Goal: Transaction & Acquisition: Obtain resource

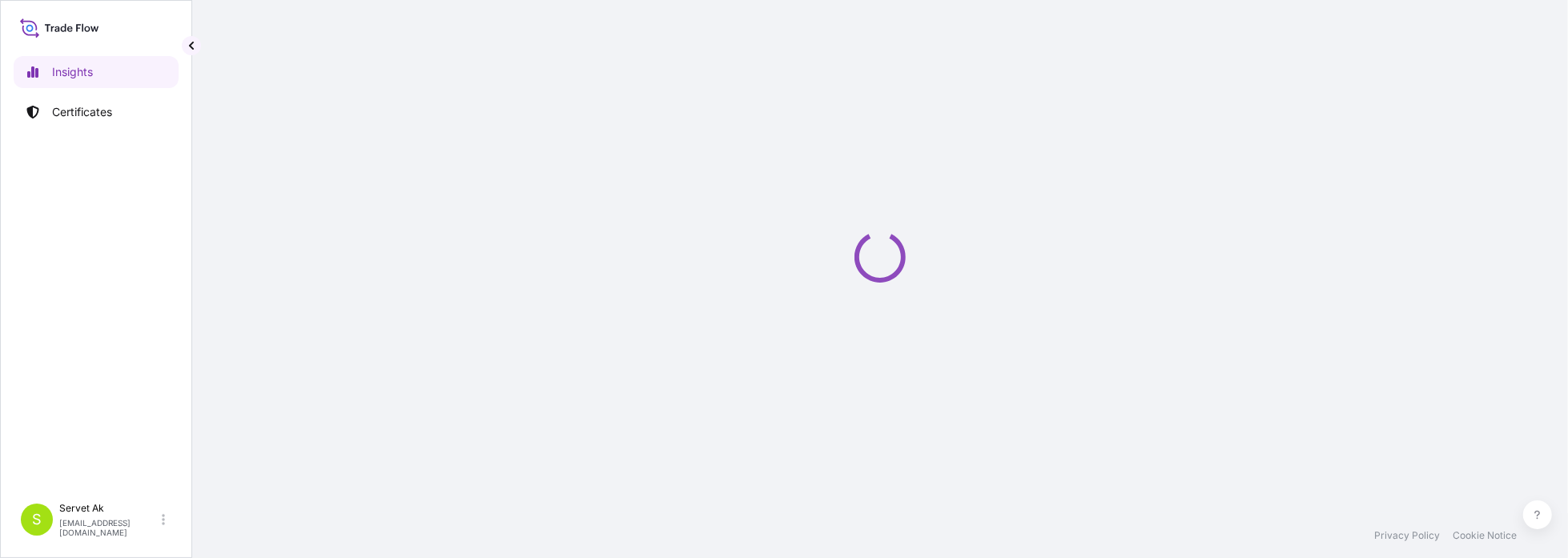
select select "2025"
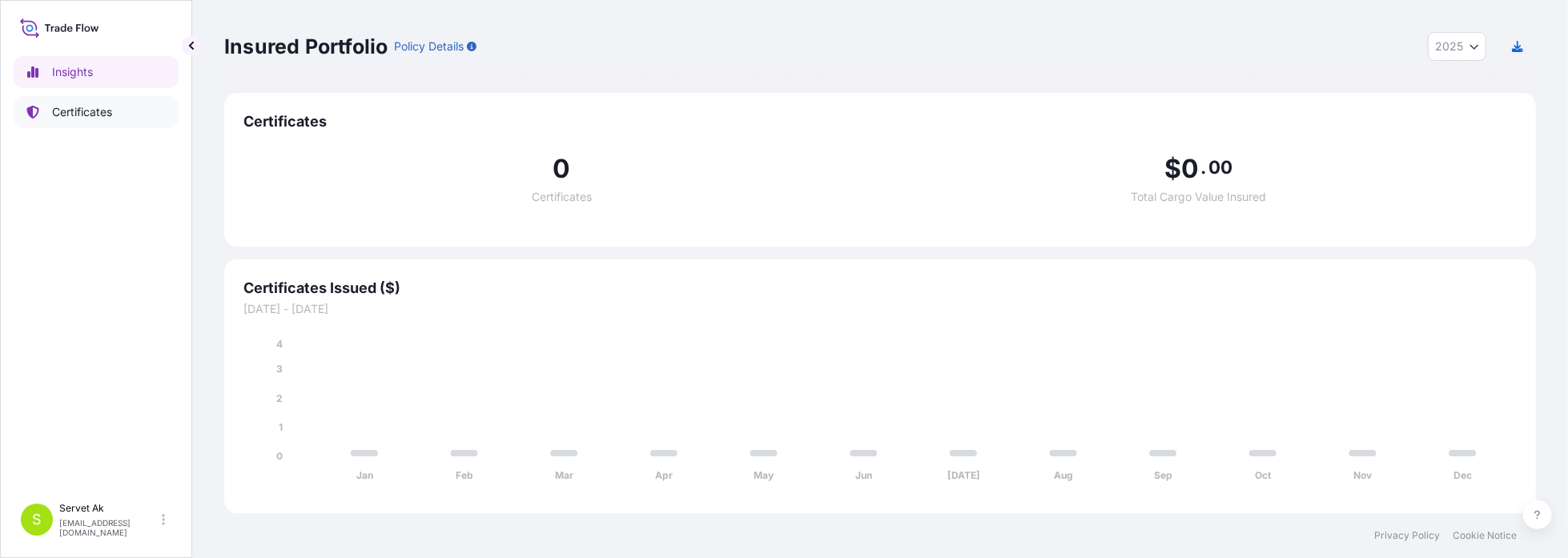
click at [55, 119] on p "Certificates" at bounding box center [81, 112] width 60 height 16
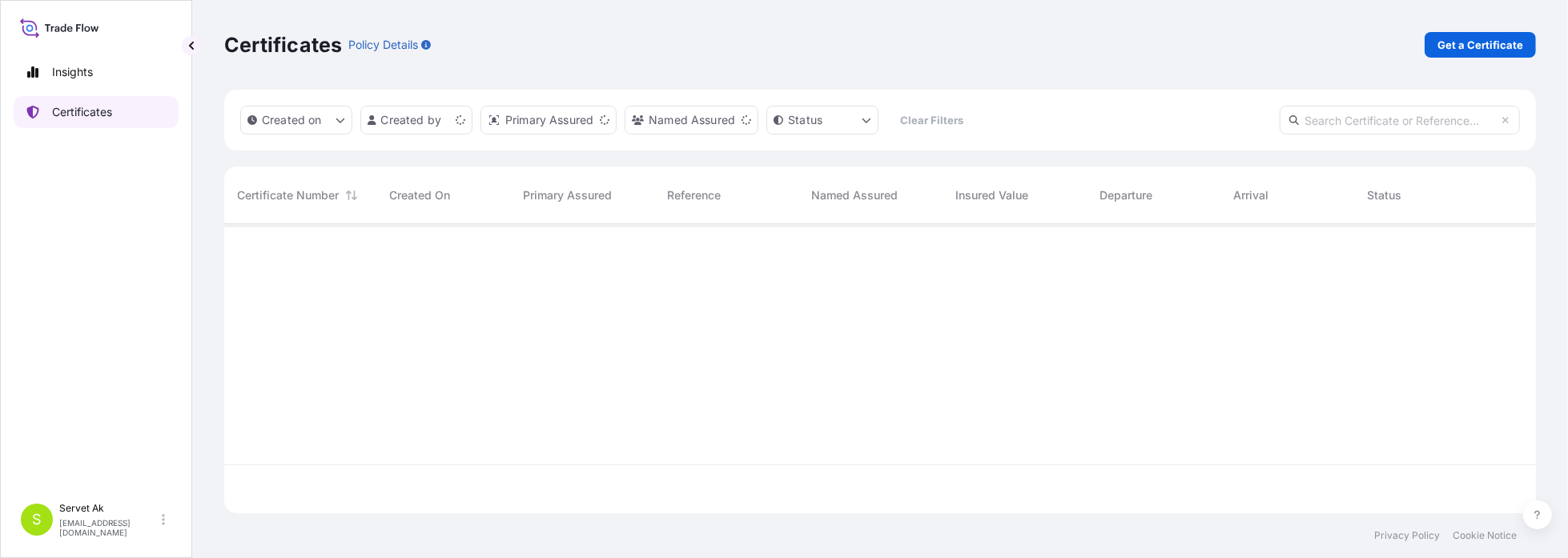
scroll to position [286, 1300]
click at [1450, 47] on p "Get a Certificate" at bounding box center [1480, 45] width 85 height 16
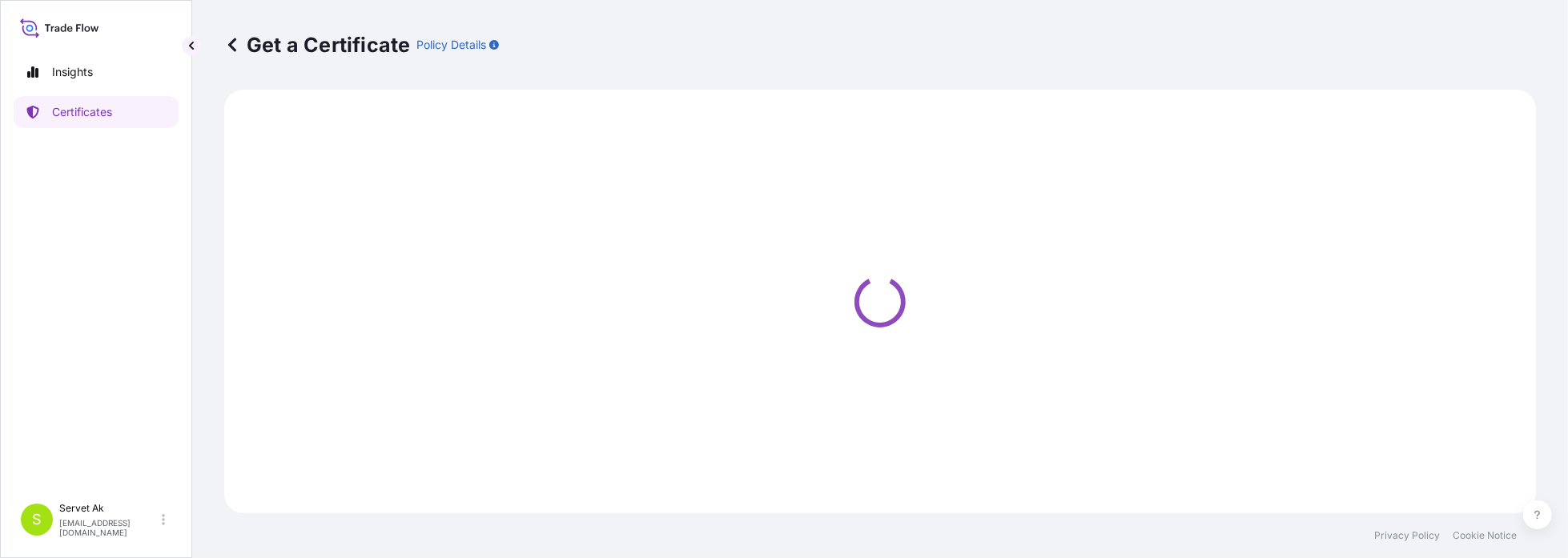
select select "Sea"
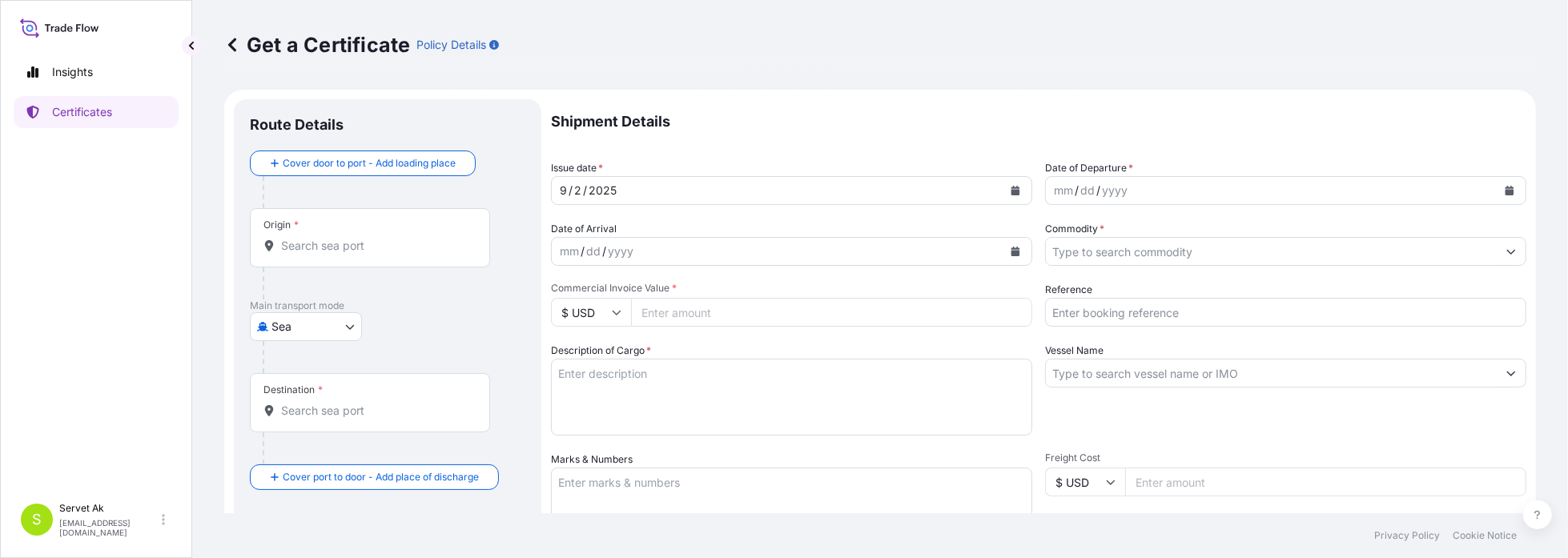
click at [1116, 194] on div "yyyy" at bounding box center [1115, 190] width 29 height 19
click at [1504, 192] on button "Calendar" at bounding box center [1509, 190] width 25 height 25
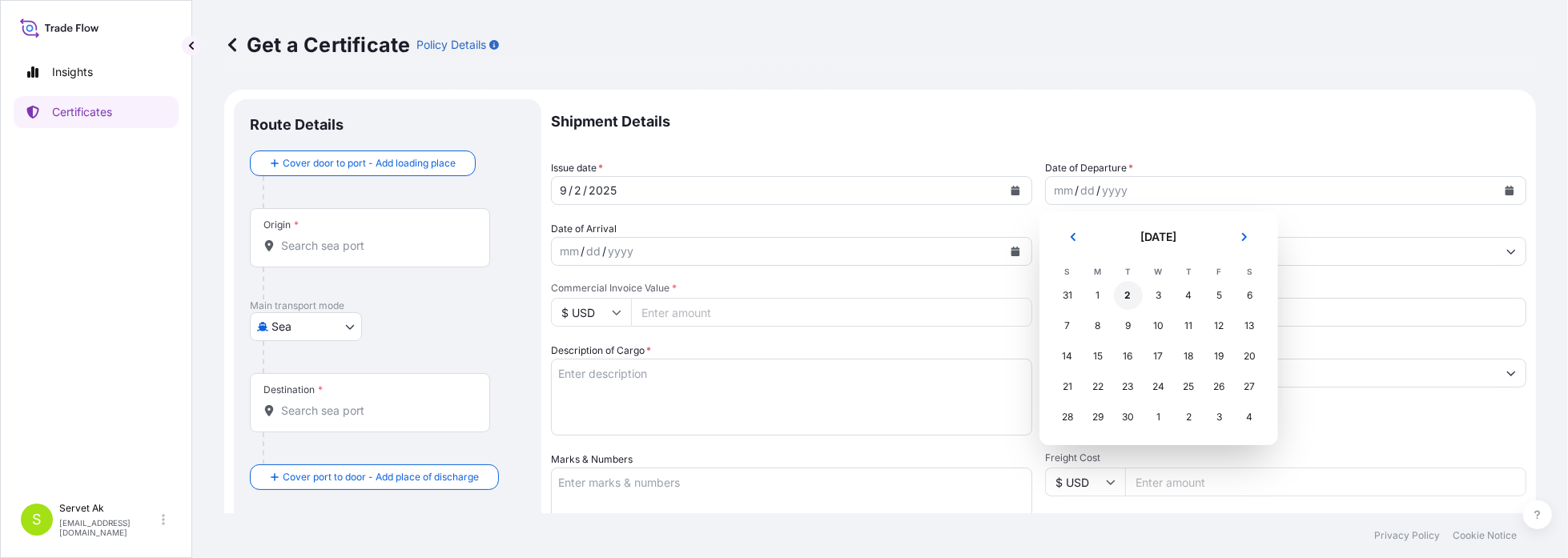
click at [1121, 281] on div "2" at bounding box center [1128, 295] width 29 height 29
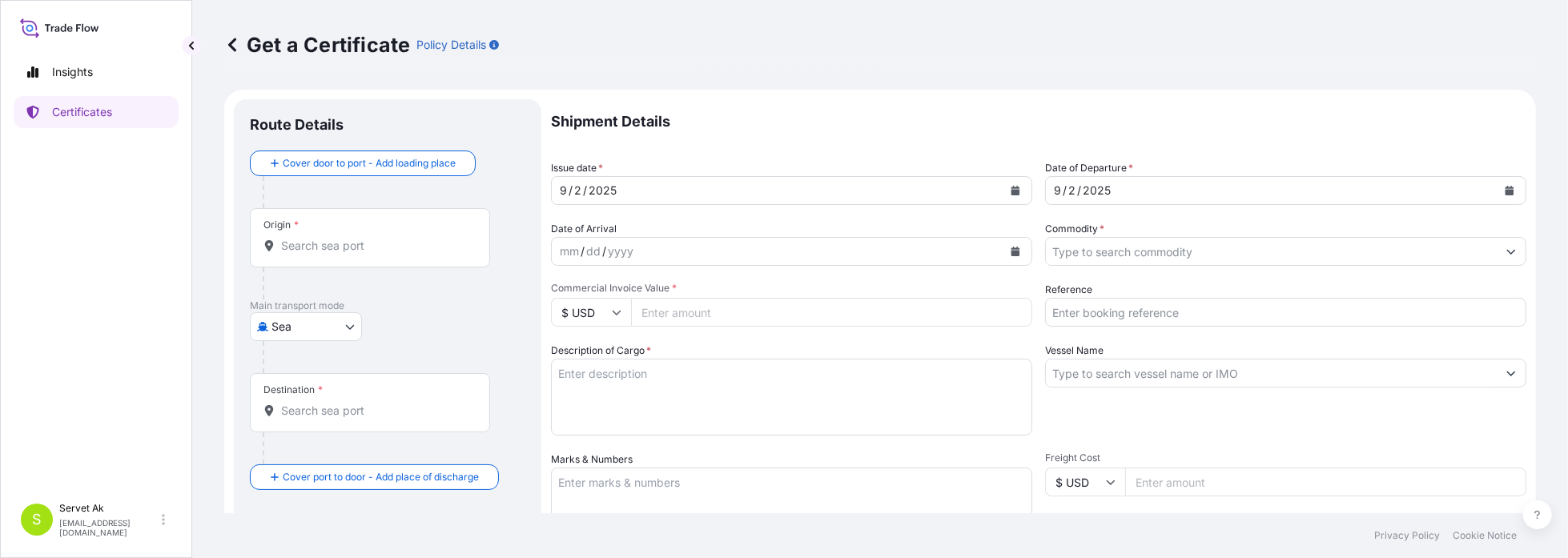
click at [1125, 291] on div "Reference" at bounding box center [1286, 304] width 481 height 45
click at [1110, 249] on input "Commodity *" at bounding box center [1271, 251] width 451 height 29
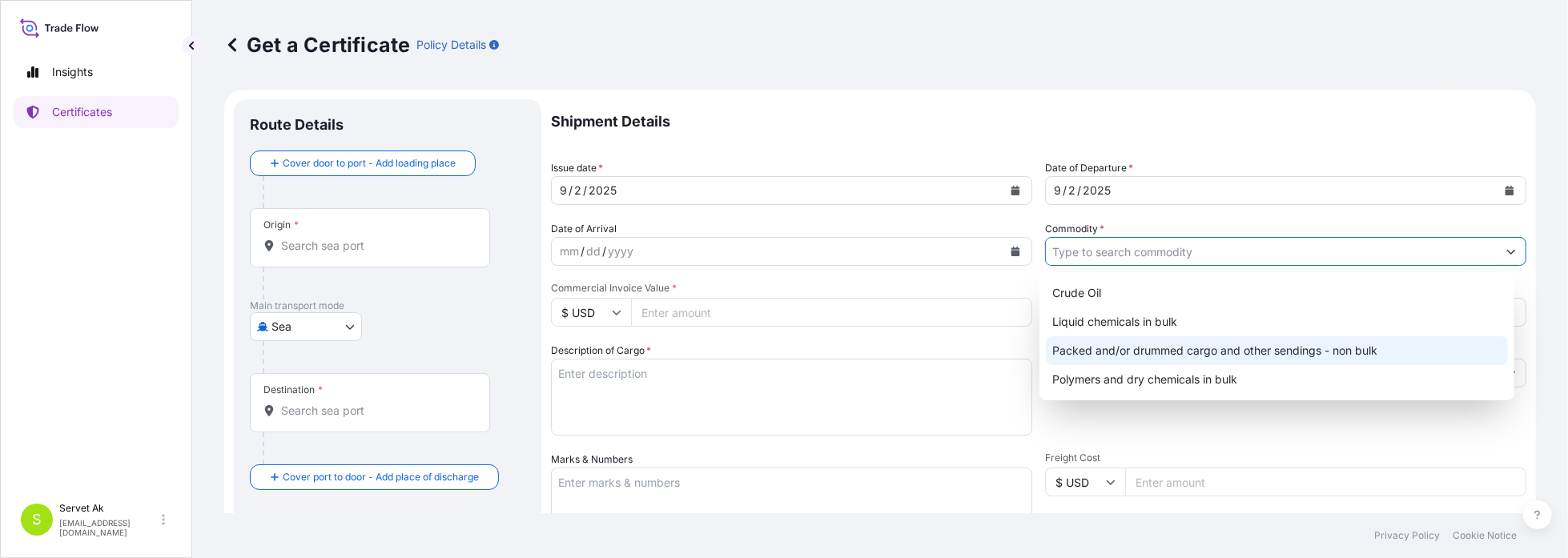
click at [1112, 347] on div "Packed and/or drummed cargo and other sendings - non bulk" at bounding box center [1277, 350] width 462 height 29
type input "Packed and/or drummed cargo and other sendings - non bulk"
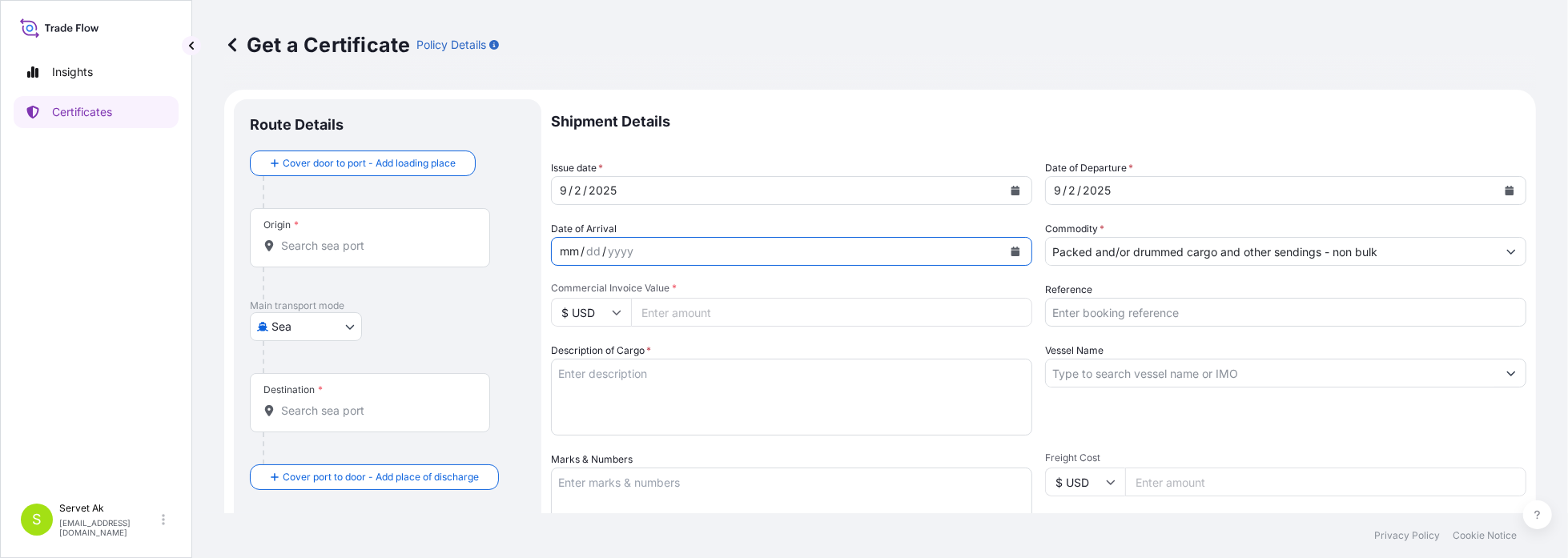
click at [696, 245] on div "mm / dd / yyyy" at bounding box center [777, 251] width 451 height 29
click at [1011, 248] on icon "Calendar" at bounding box center [1016, 251] width 9 height 10
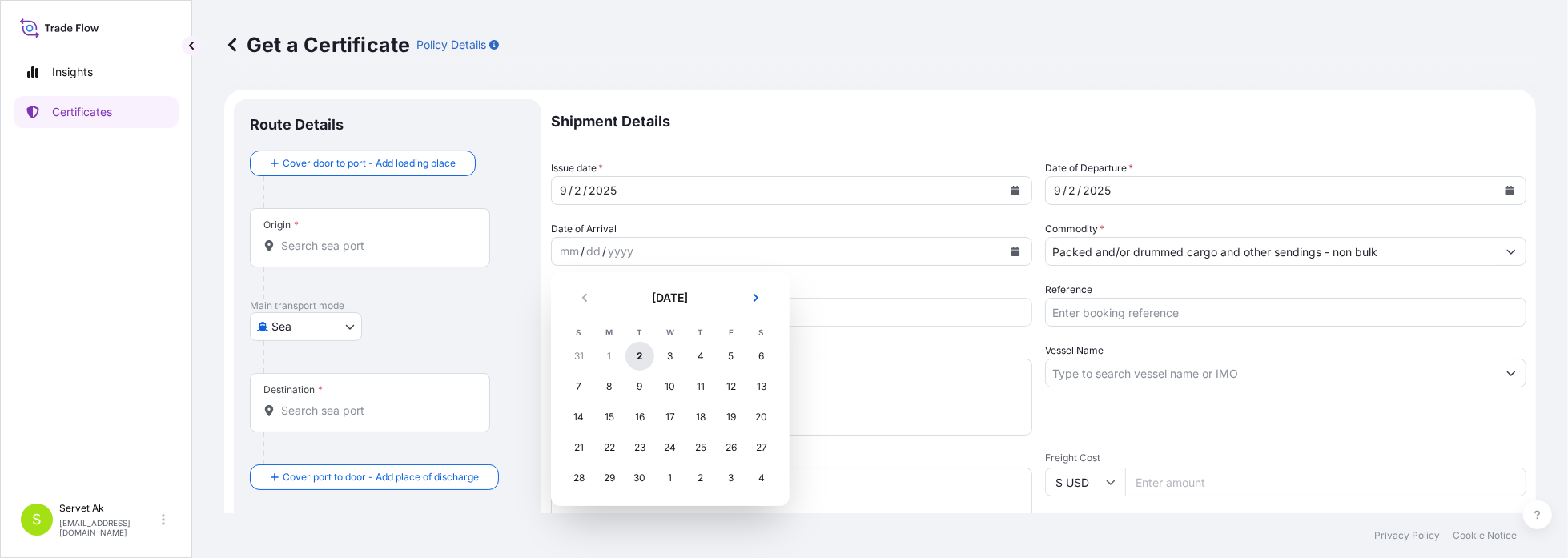
click at [642, 350] on div "2" at bounding box center [640, 356] width 29 height 29
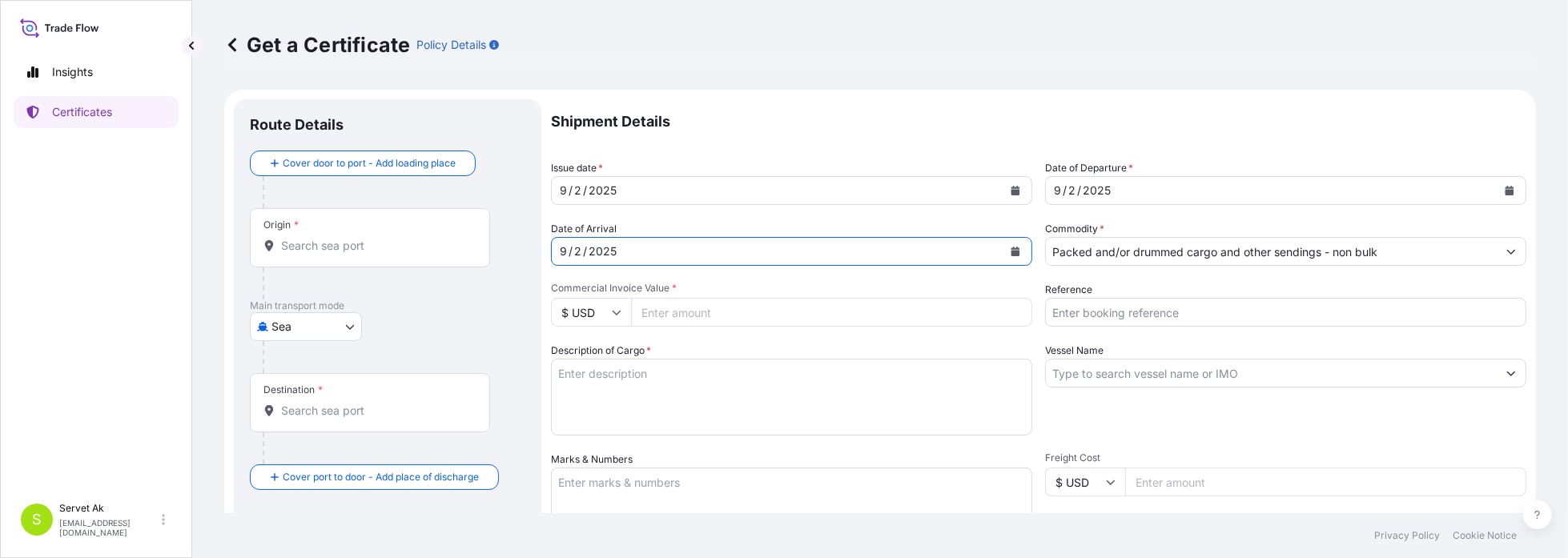
click at [1502, 195] on button "Calendar" at bounding box center [1509, 190] width 25 height 25
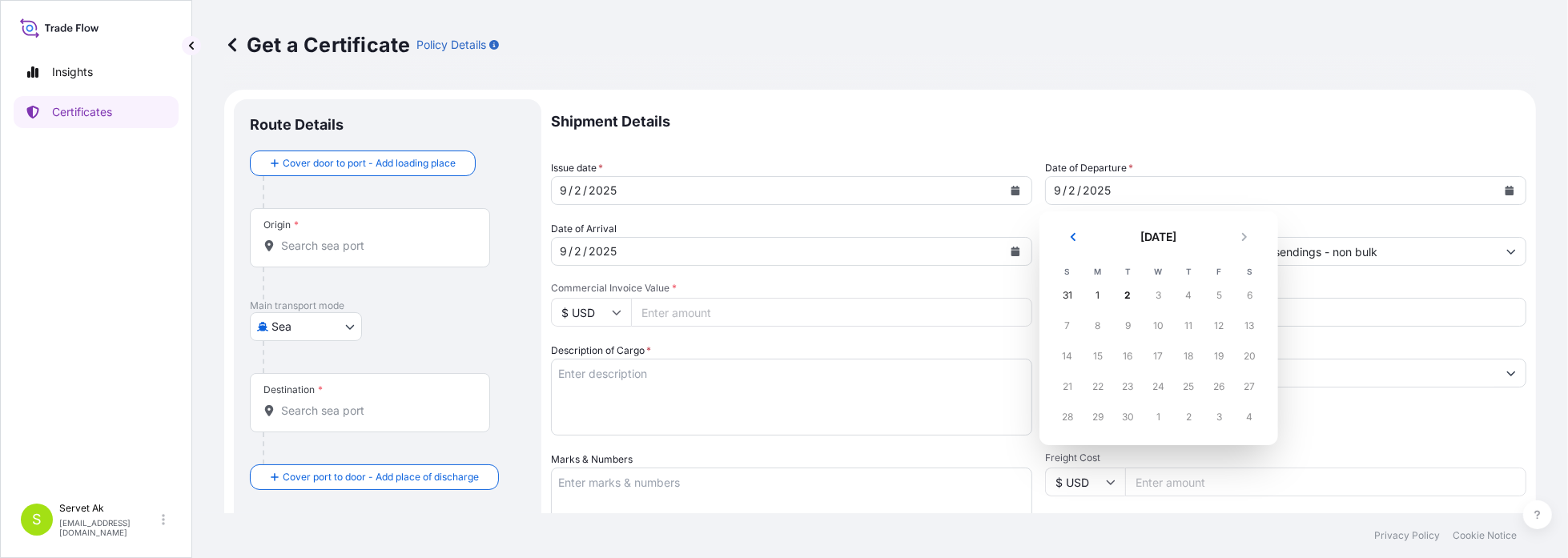
click at [1066, 293] on div "31" at bounding box center [1067, 295] width 29 height 29
click at [1101, 295] on div "1" at bounding box center [1098, 295] width 29 height 29
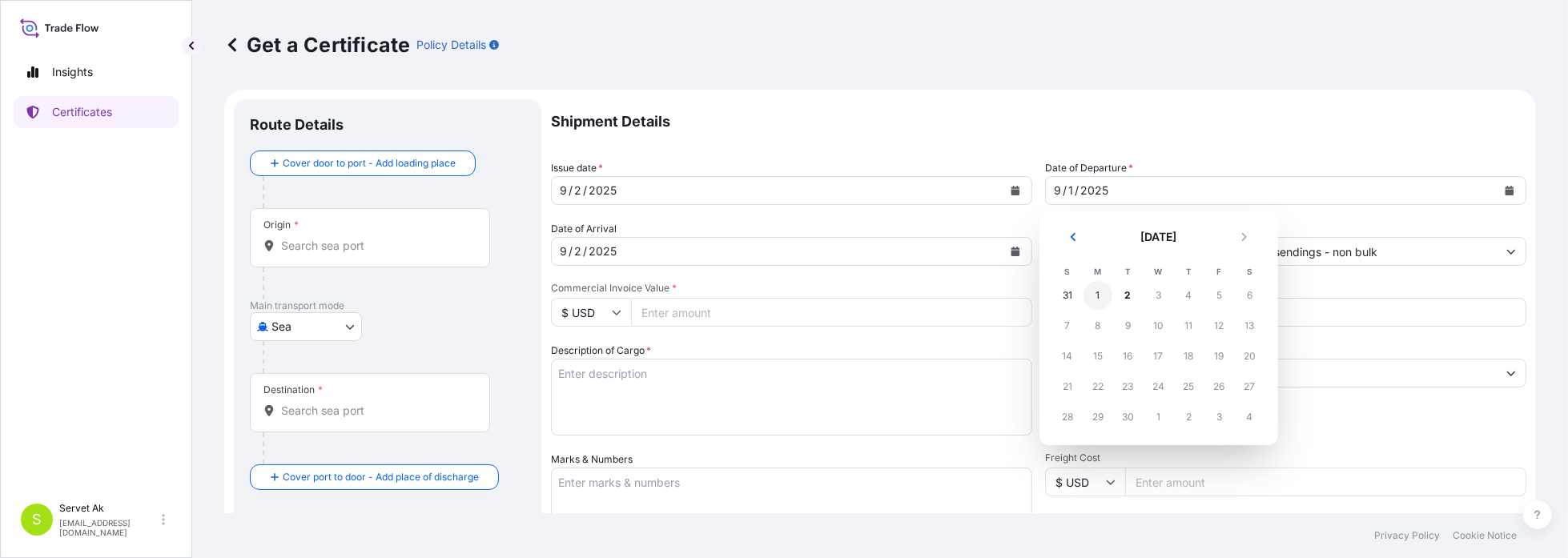
click at [1101, 295] on div "1" at bounding box center [1098, 295] width 29 height 29
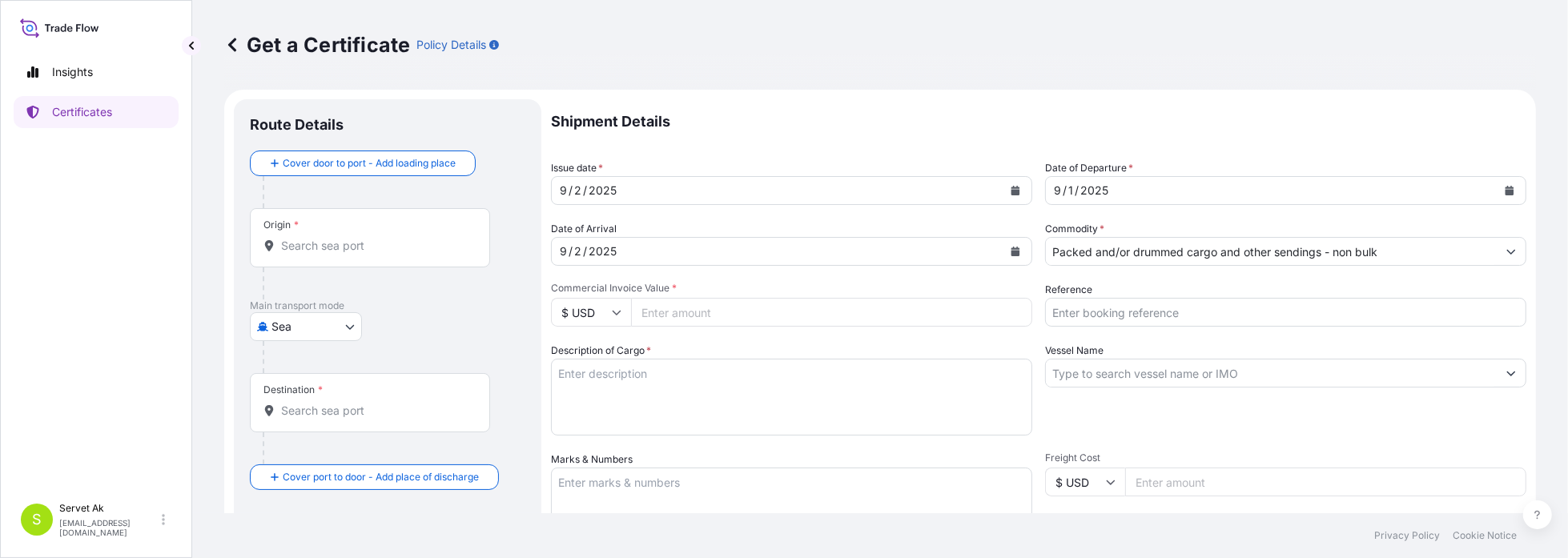
click at [622, 313] on input "$ USD" at bounding box center [591, 312] width 80 height 29
click at [585, 357] on div "€ EUR" at bounding box center [591, 356] width 67 height 30
type input "€ EUR"
click at [676, 301] on input "Commercial Invoice Value *" at bounding box center [832, 312] width 401 height 29
type input "52.98"
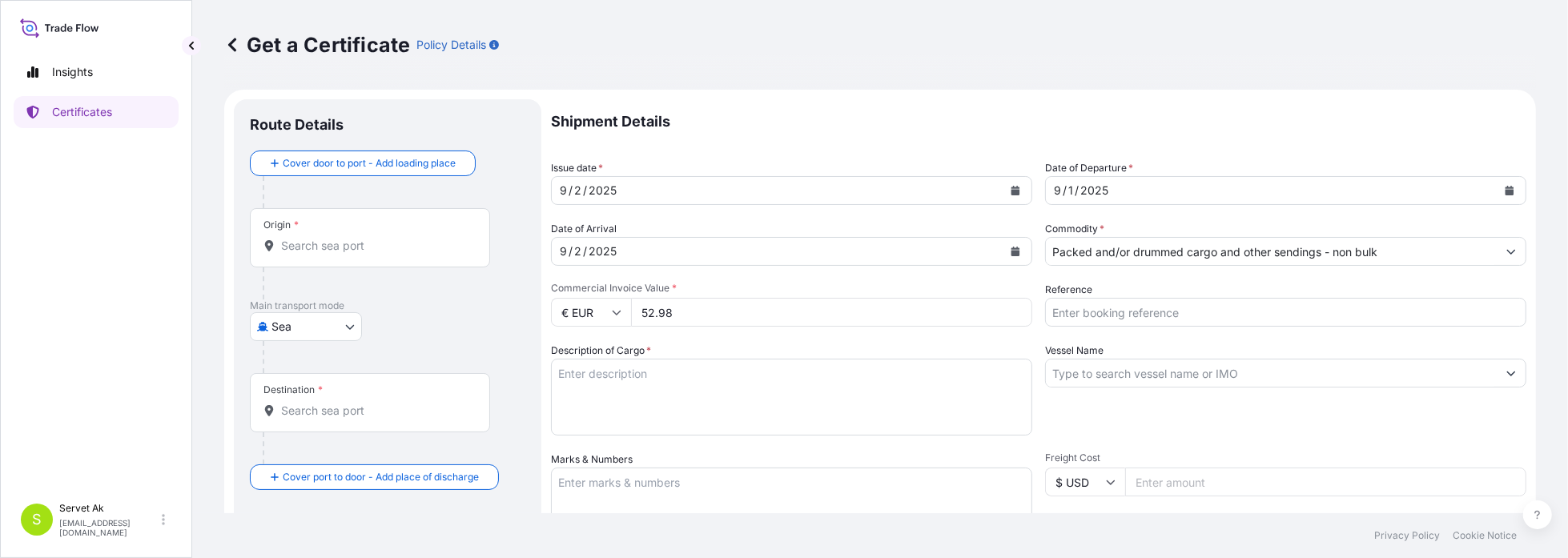
click at [1056, 306] on input "Reference" at bounding box center [1286, 312] width 481 height 29
type input "Octabin"
click at [757, 366] on textarea "Description of Cargo *" at bounding box center [791, 397] width 481 height 77
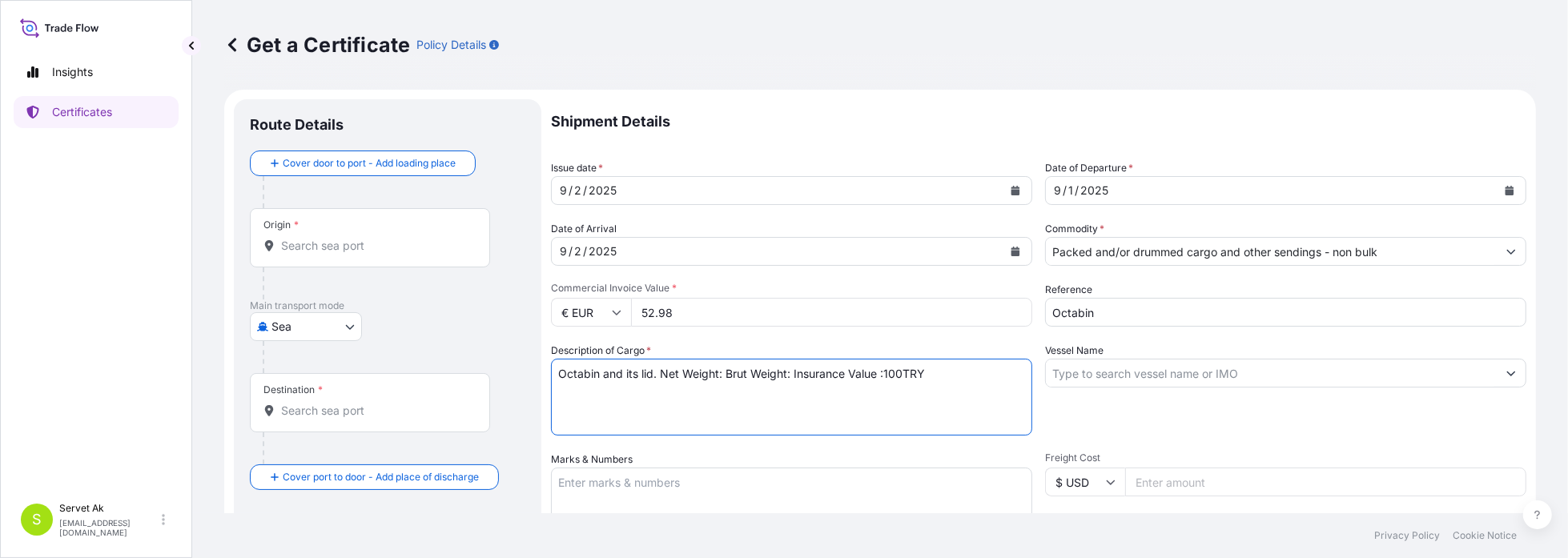
click at [720, 377] on textarea "Octabin and its lid. Net Weight: Brut Weight: Insurance Value :100TRY" at bounding box center [791, 397] width 481 height 77
click at [814, 370] on textarea "Octabin and its lid. Net Weight:42kg Brut Weight: Insurance Value :100TRY" at bounding box center [791, 397] width 481 height 77
click at [818, 375] on textarea "Octabin and its lid. Net Weight:42kg Brut Weight: Insurance Value :100TRY" at bounding box center [791, 397] width 481 height 77
drag, startPoint x: 997, startPoint y: 375, endPoint x: 548, endPoint y: 377, distance: 449.0
click at [548, 377] on form "Route Details Cover door to port - Add loading place Place of loading Road / [G…" at bounding box center [880, 503] width 1312 height 827
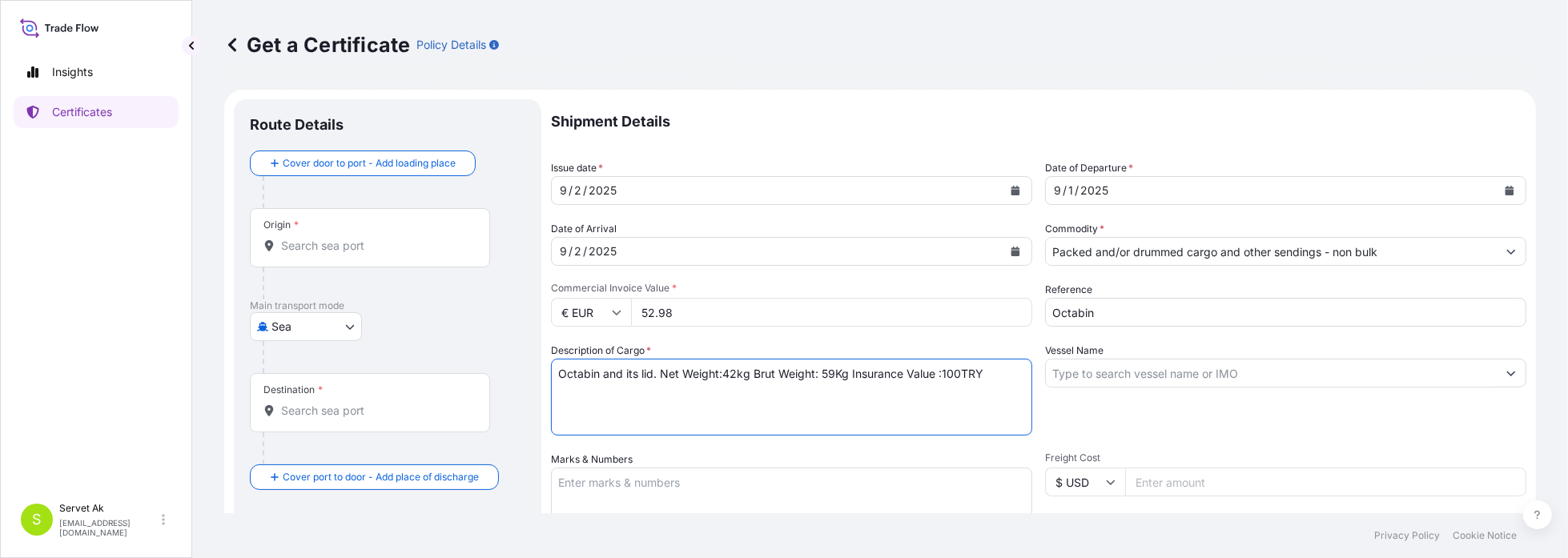
type textarea "Octabin and its lid. Net Weight:42kg Brut Weight: 59Kg Insurance Value :100TRY"
click at [640, 484] on textarea "Marks & Numbers" at bounding box center [791, 508] width 481 height 80
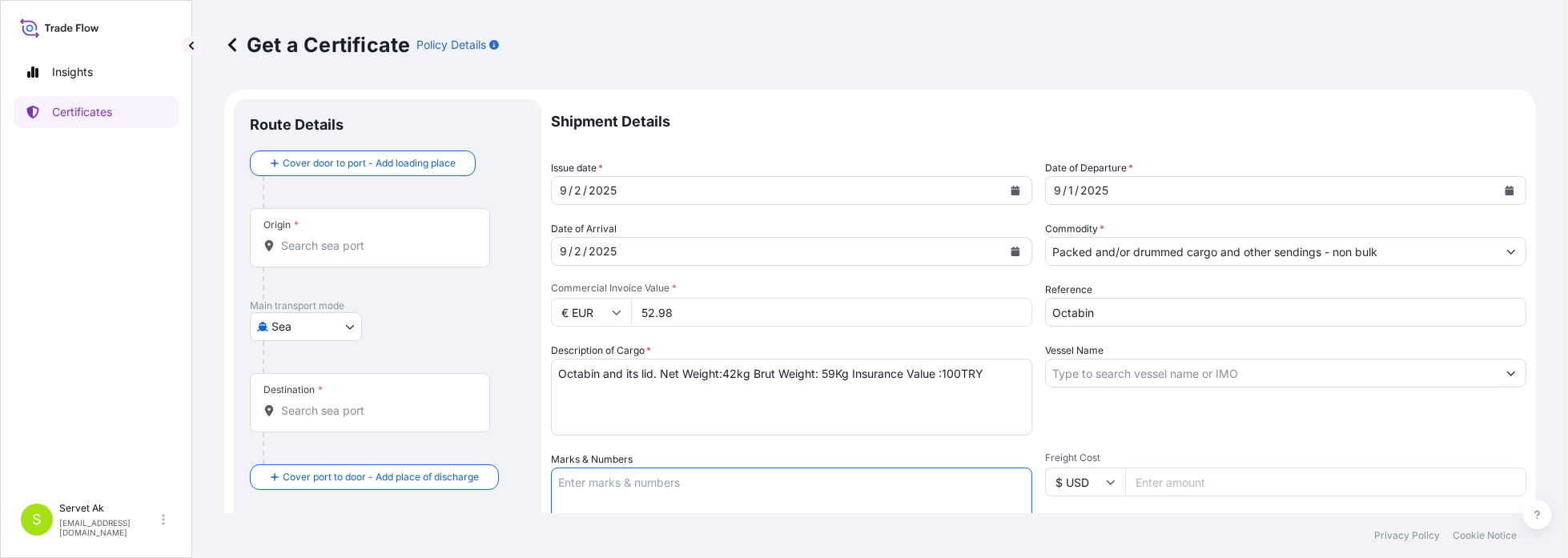
paste textarea "Octabin and its lid. Net Weight:42kg Brut Weight: 59Kg Insurance Value :100TRY"
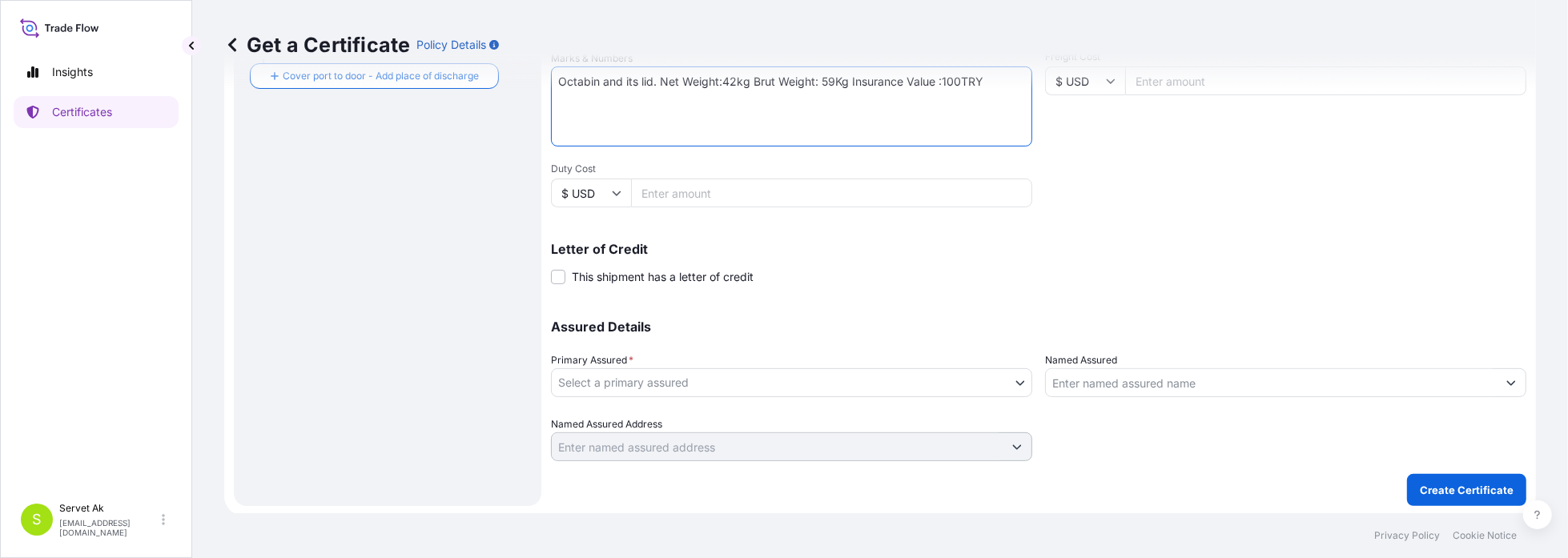
scroll to position [403, 0]
type textarea "Octabin and its lid. Net Weight:42kg Brut Weight: 59Kg Insurance Value :100TRY"
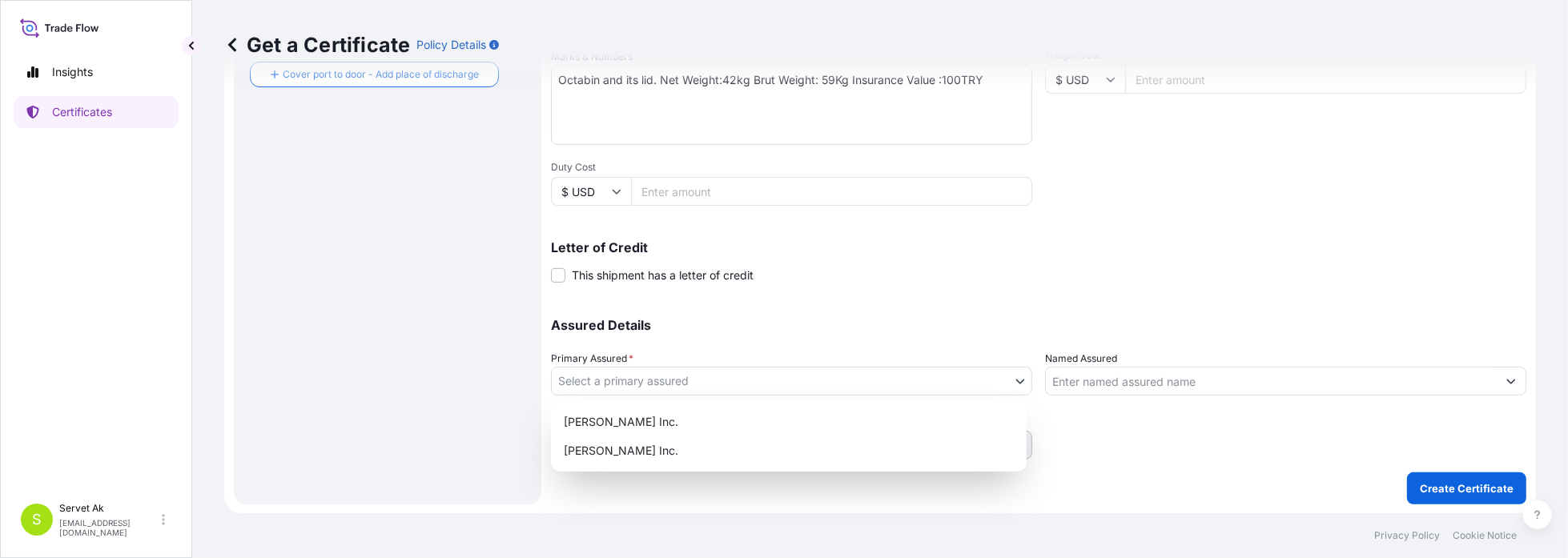
click at [685, 380] on body "Insights Certificates S Servet Ak [EMAIL_ADDRESS][DOMAIN_NAME] Get a Certificat…" at bounding box center [784, 279] width 1568 height 558
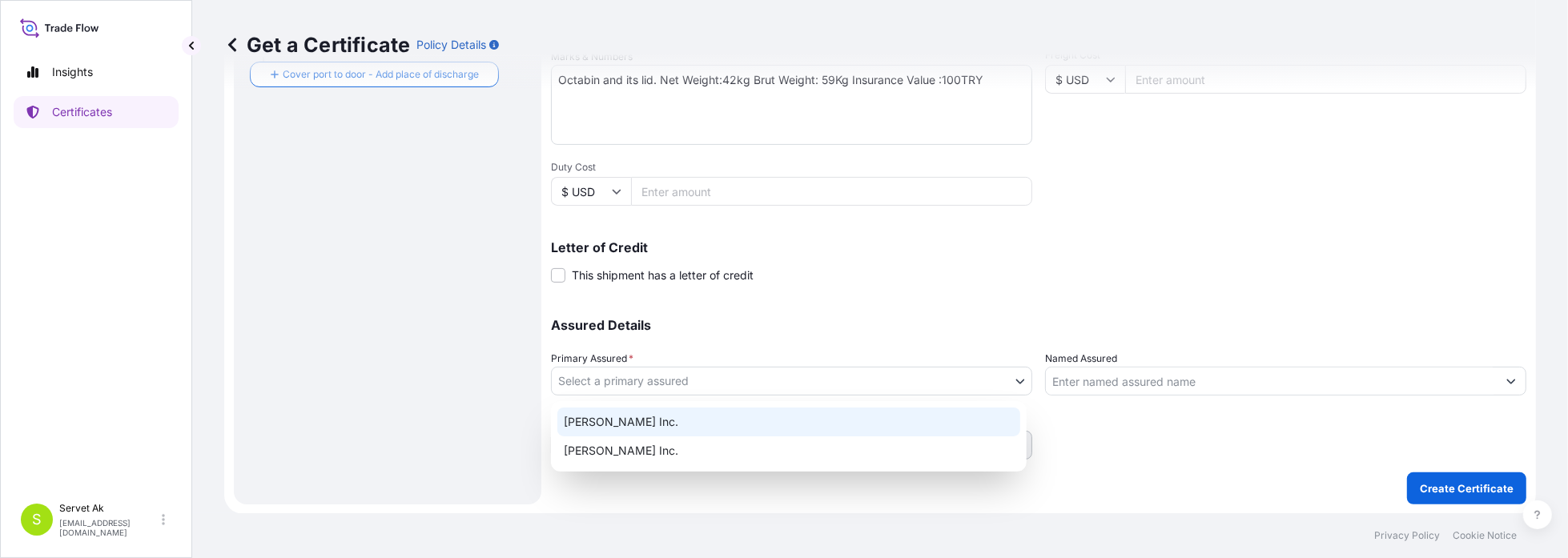
click at [690, 412] on div "[PERSON_NAME] Inc." at bounding box center [789, 422] width 463 height 29
select select "32057"
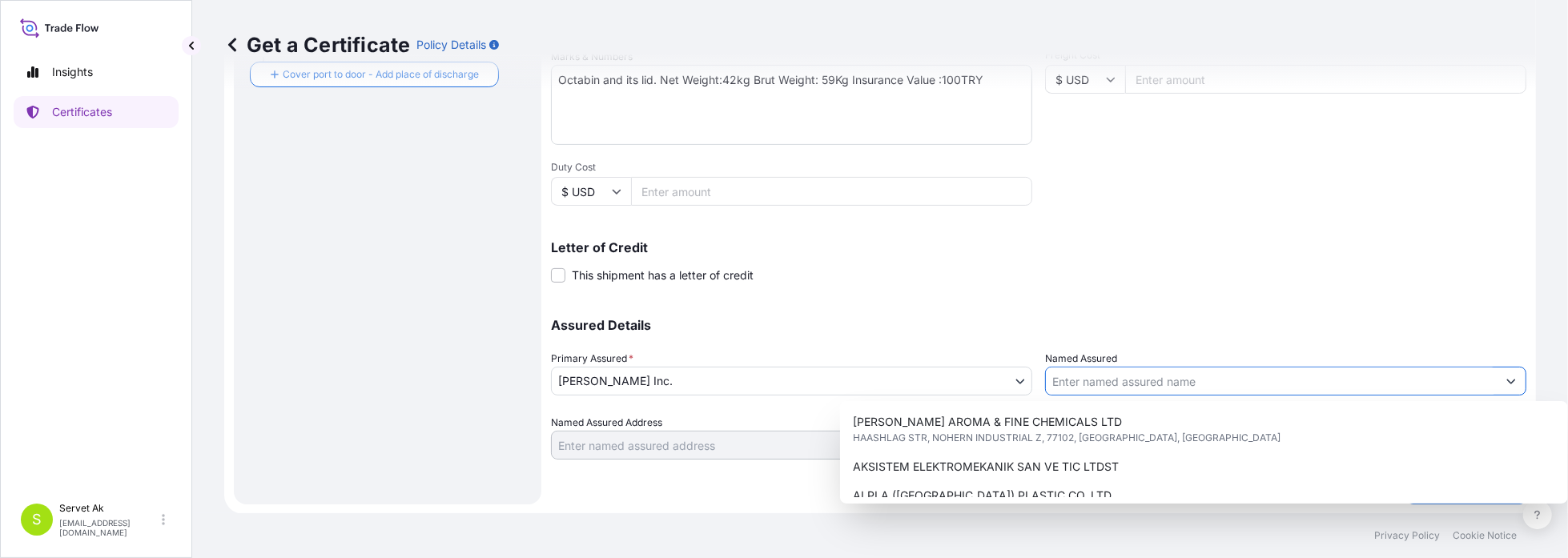
click at [1126, 377] on input "Named Assured" at bounding box center [1271, 381] width 451 height 29
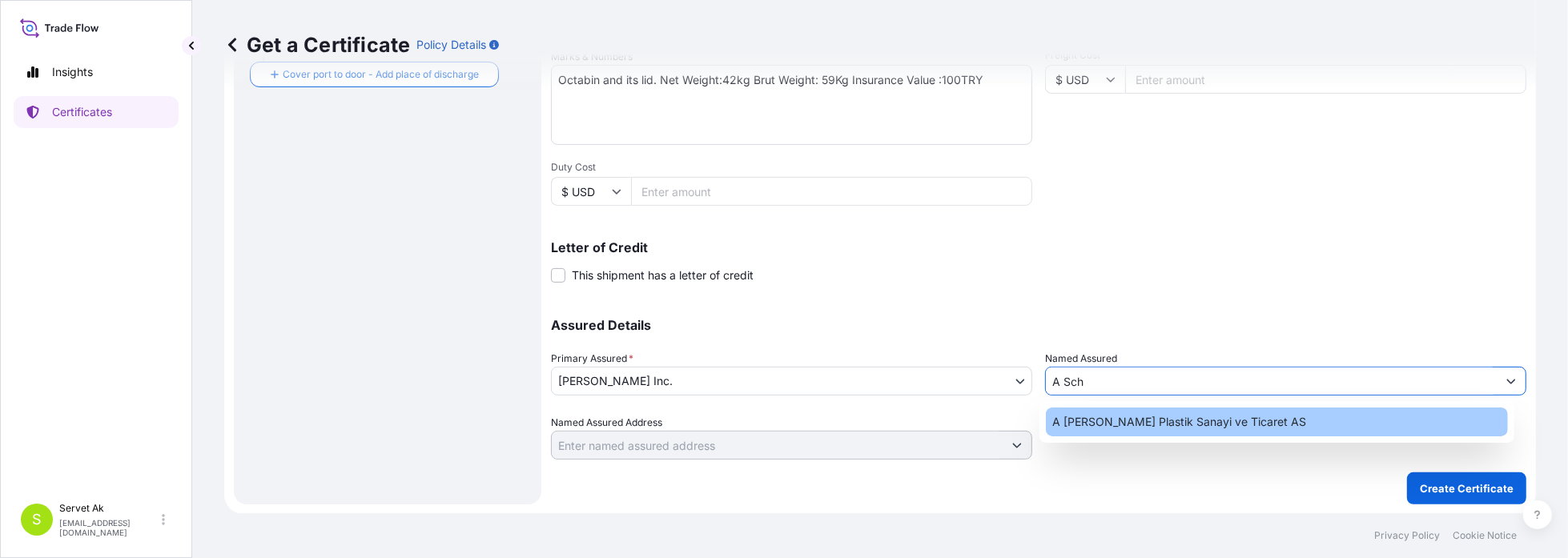
click at [1091, 427] on span "A [PERSON_NAME] Plastik Sanayi ve Ticaret AS" at bounding box center [1179, 422] width 254 height 16
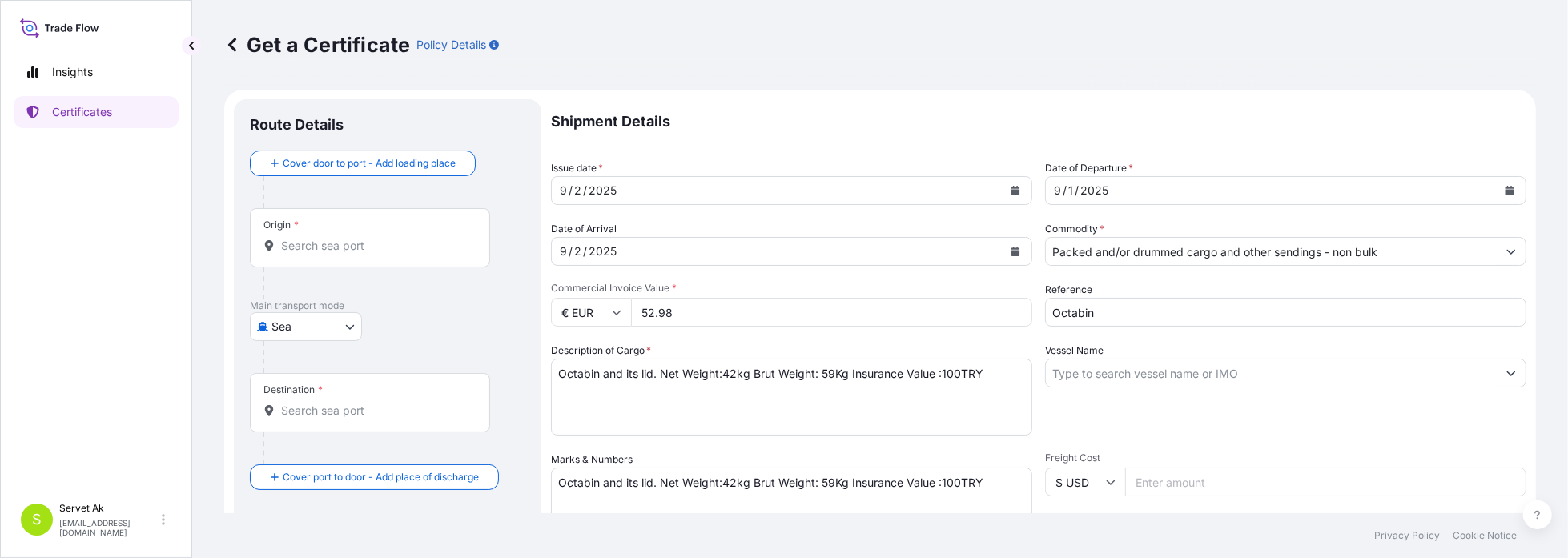
scroll to position [0, 0]
type input "A [PERSON_NAME] Plastik Sanayi ve Ticaret AS"
click at [401, 239] on input "Origin *" at bounding box center [375, 246] width 189 height 16
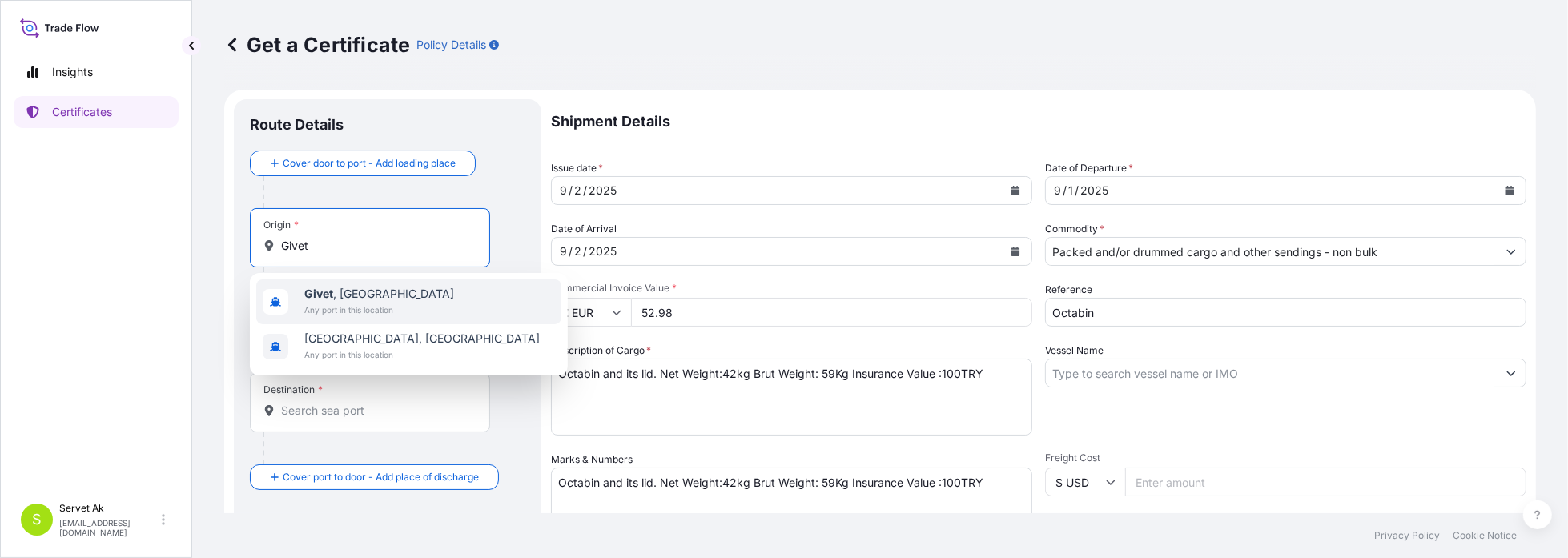
click at [378, 298] on span "Givet , [GEOGRAPHIC_DATA]" at bounding box center [379, 294] width 149 height 16
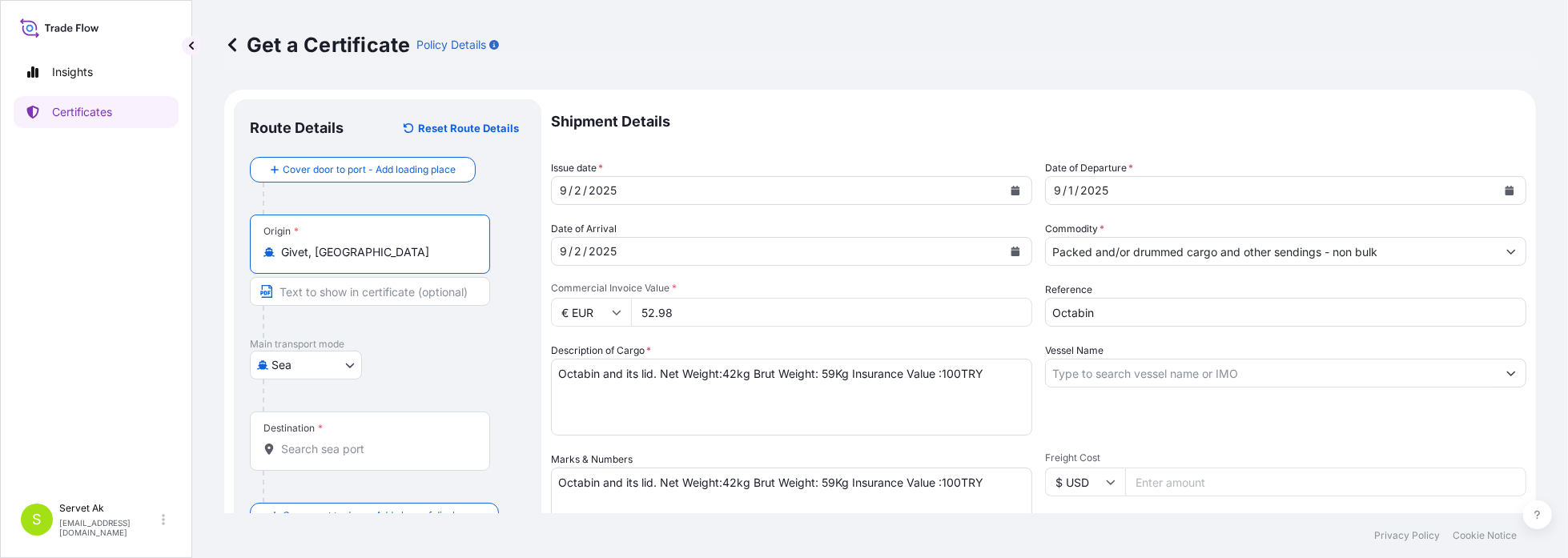
type input "Givet, [GEOGRAPHIC_DATA]"
click at [350, 367] on body "0 options available. 2 options available. Insights Certificates S Servet Ak [EM…" at bounding box center [784, 279] width 1568 height 558
click at [311, 400] on div "Air" at bounding box center [305, 405] width 99 height 29
select select "Air"
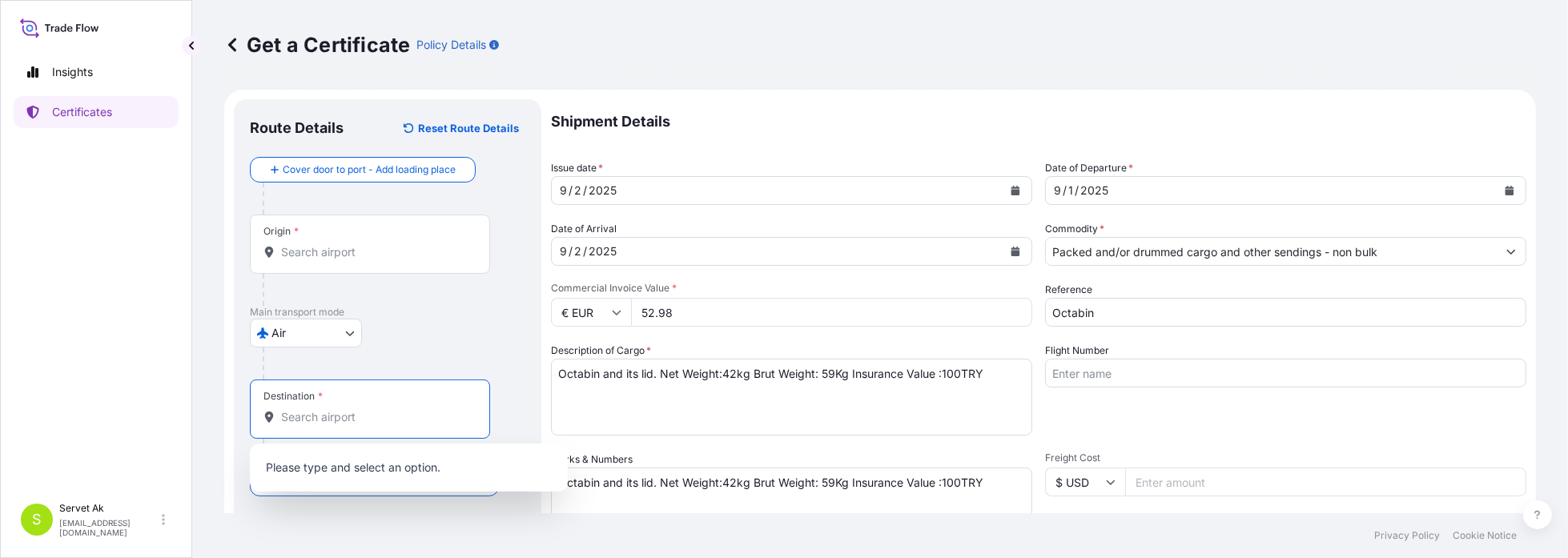
click at [337, 413] on input "Destination *" at bounding box center [375, 418] width 189 height 16
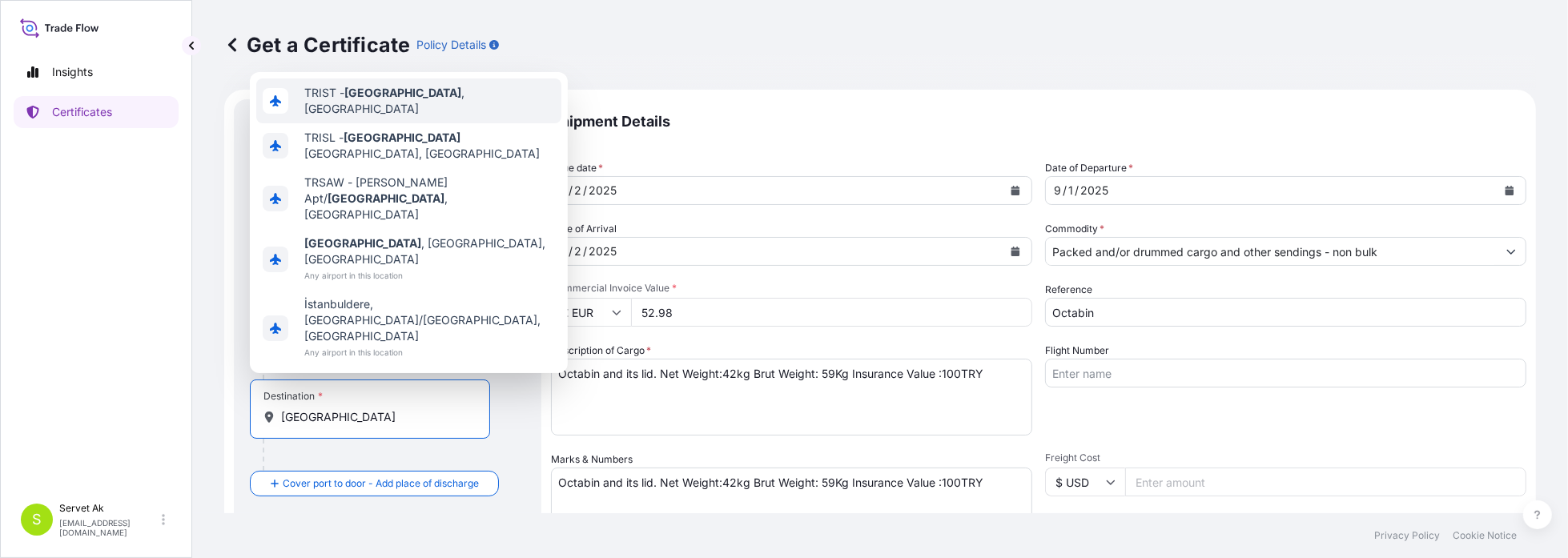
click at [323, 123] on div "TRIST - [GEOGRAPHIC_DATA] , [GEOGRAPHIC_DATA]" at bounding box center [409, 101] width 305 height 45
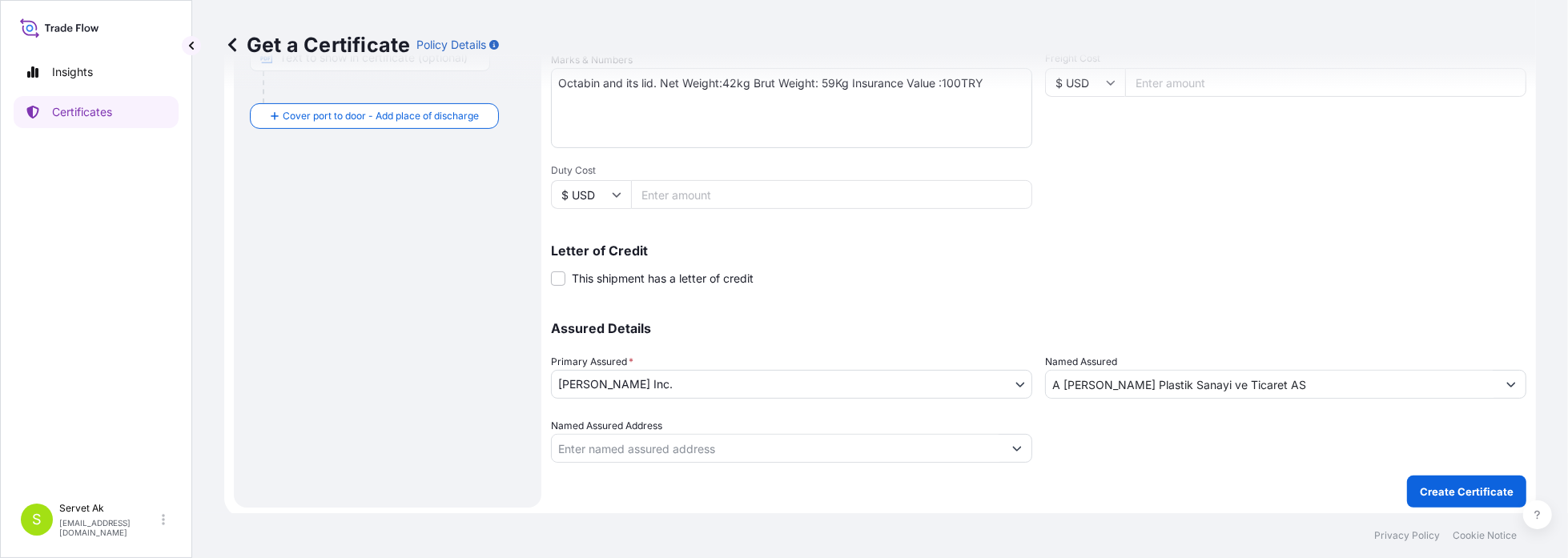
scroll to position [403, 0]
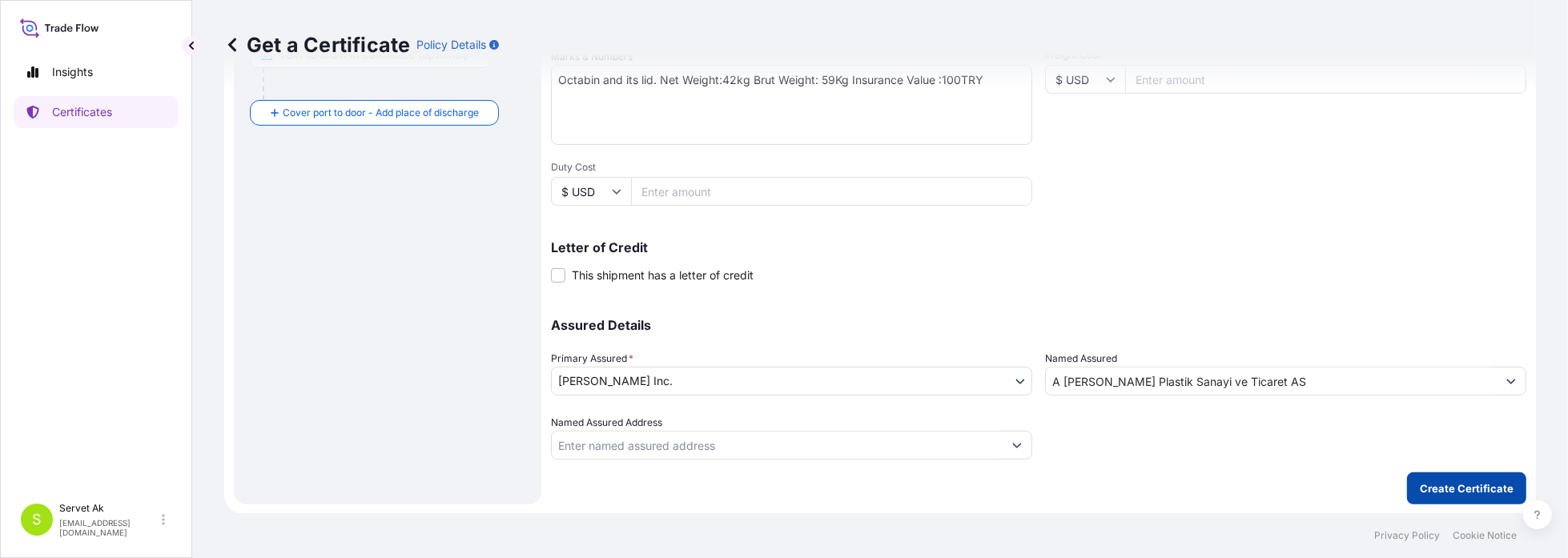
type input "TRIST - [GEOGRAPHIC_DATA], [GEOGRAPHIC_DATA]"
click at [1436, 486] on p "Create Certificate" at bounding box center [1467, 488] width 94 height 16
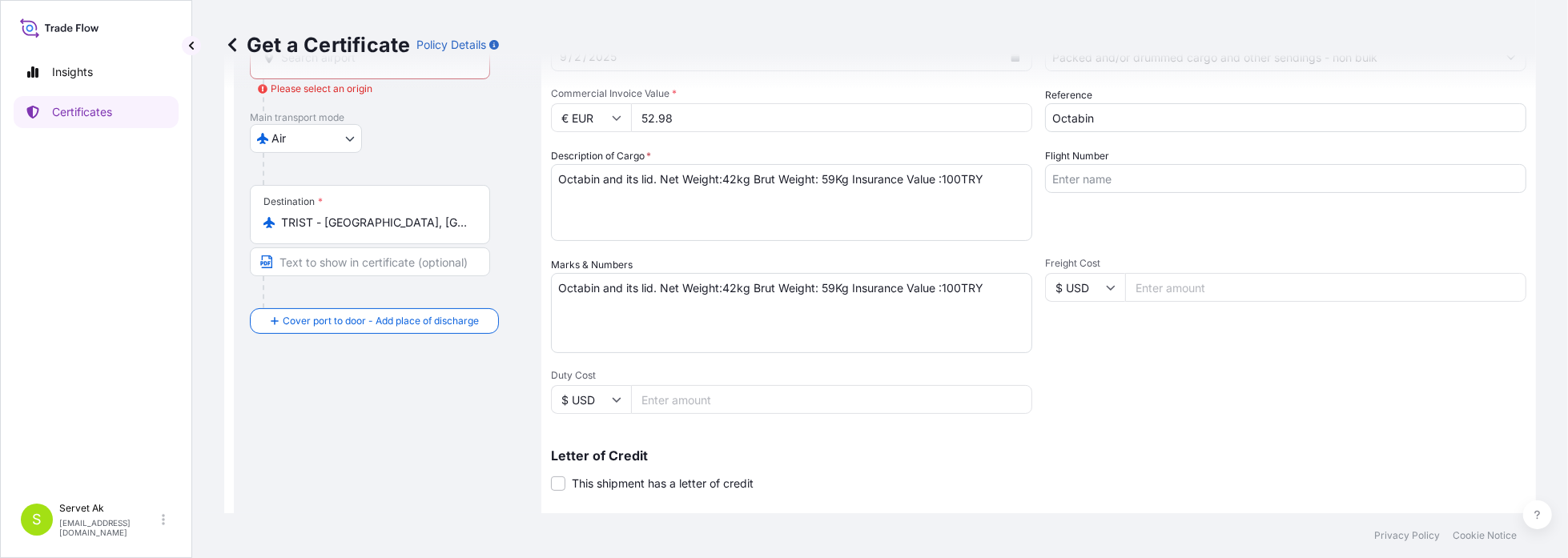
scroll to position [82, 0]
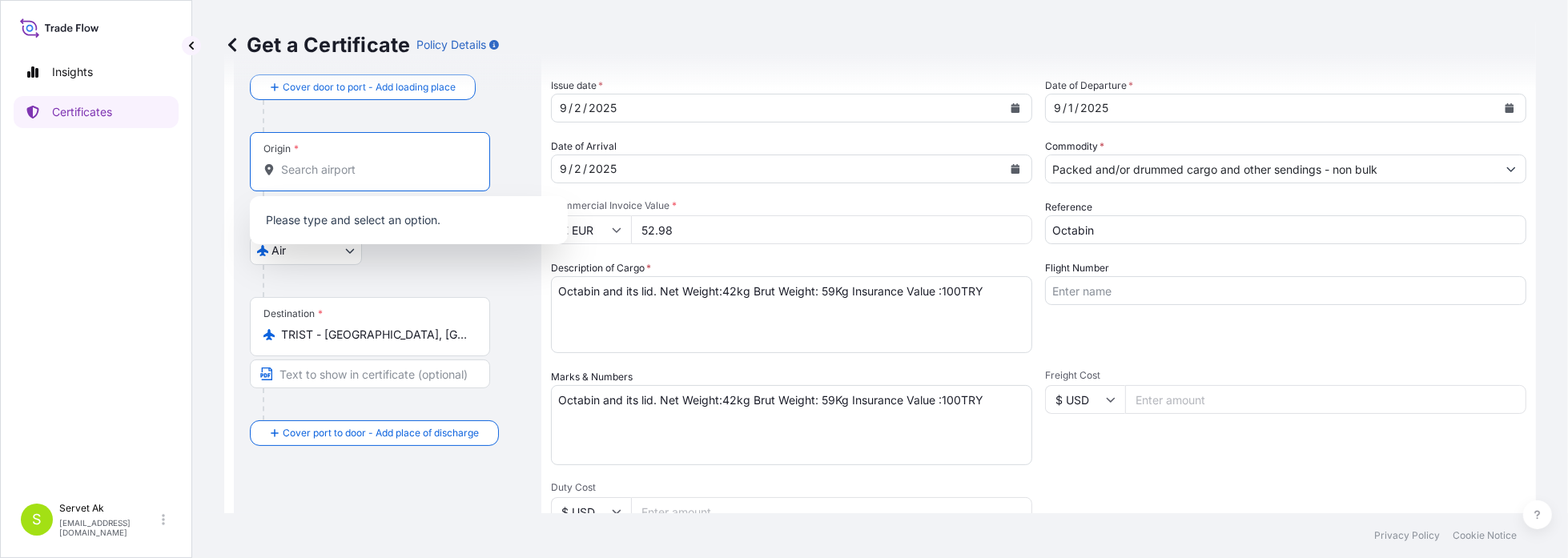
click at [319, 172] on input "Origin * Please select an origin" at bounding box center [375, 170] width 189 height 16
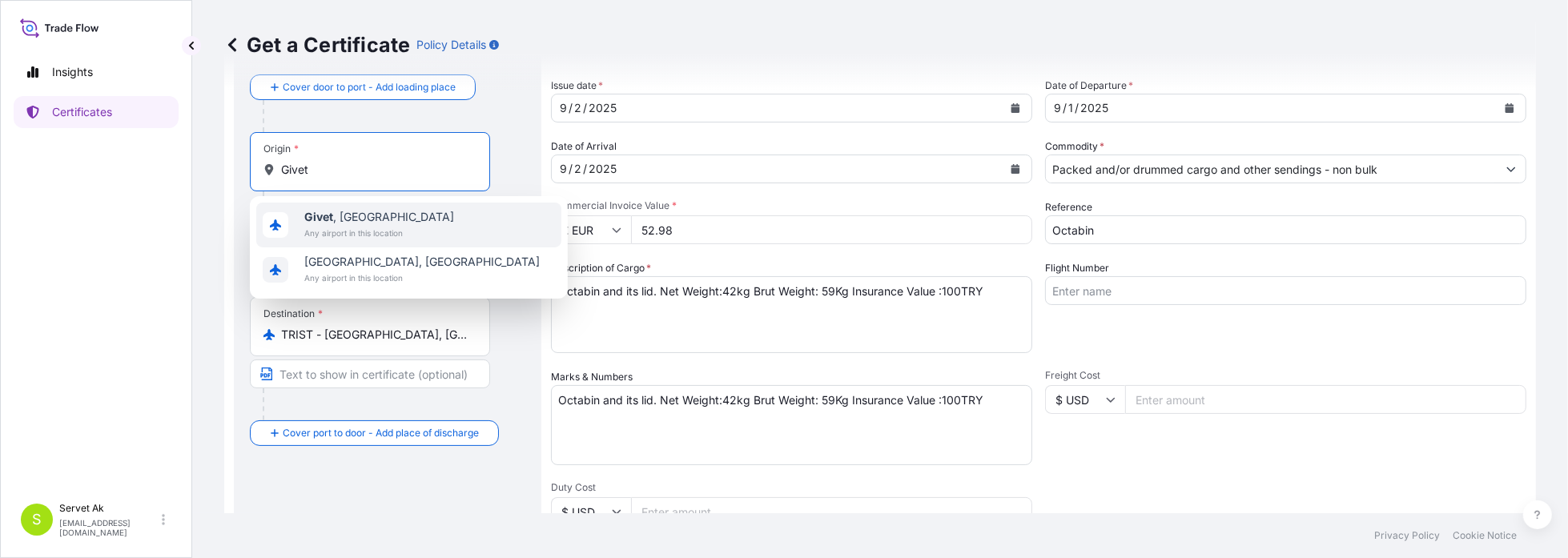
click at [346, 210] on span "Givet , [GEOGRAPHIC_DATA]" at bounding box center [379, 217] width 149 height 16
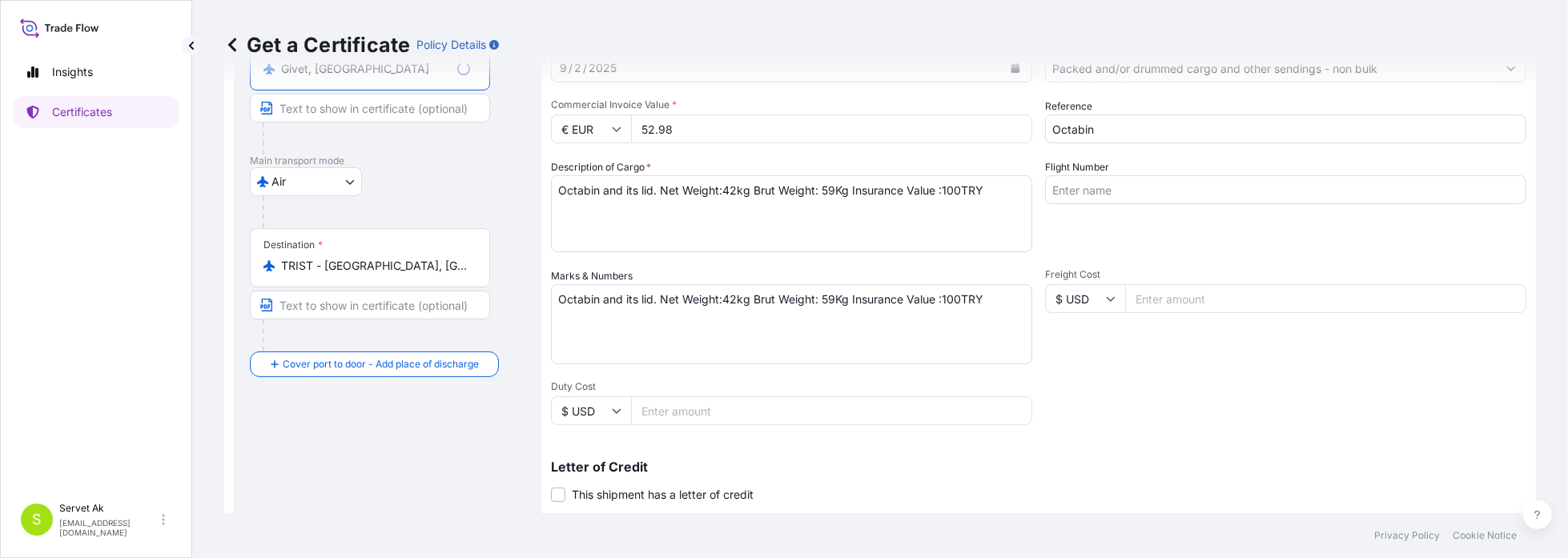
scroll to position [403, 0]
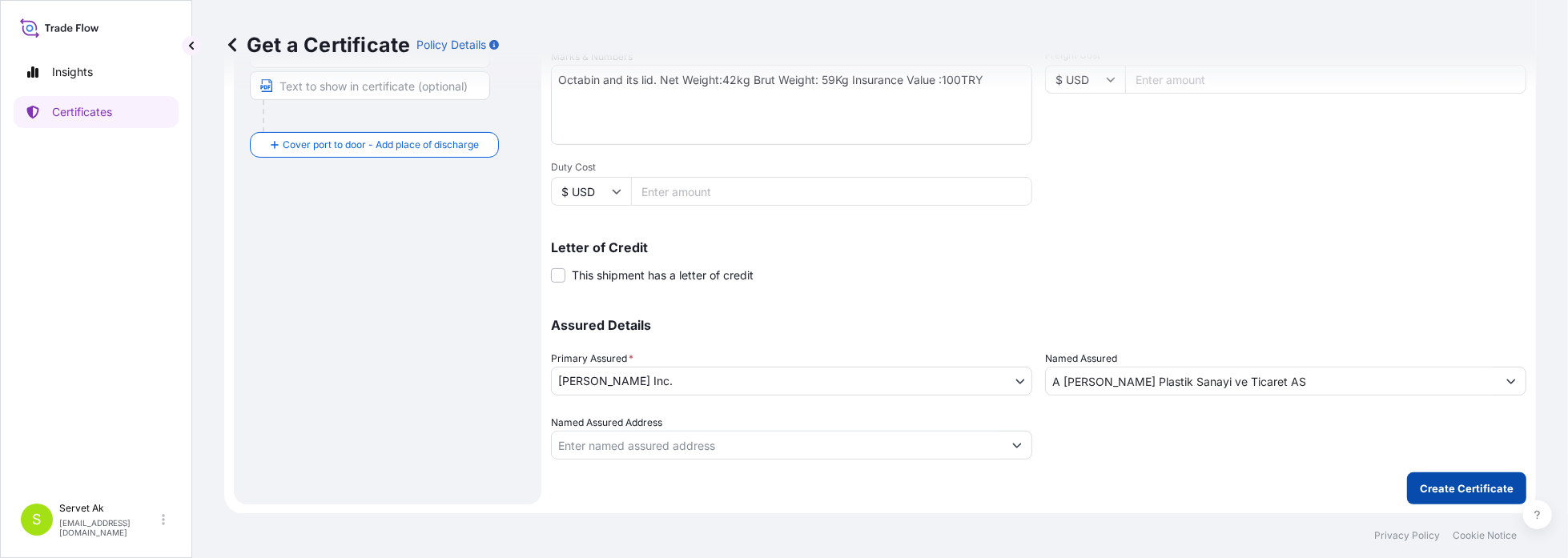
type input "Givet, [GEOGRAPHIC_DATA]"
click at [1462, 495] on p "Create Certificate" at bounding box center [1467, 488] width 94 height 16
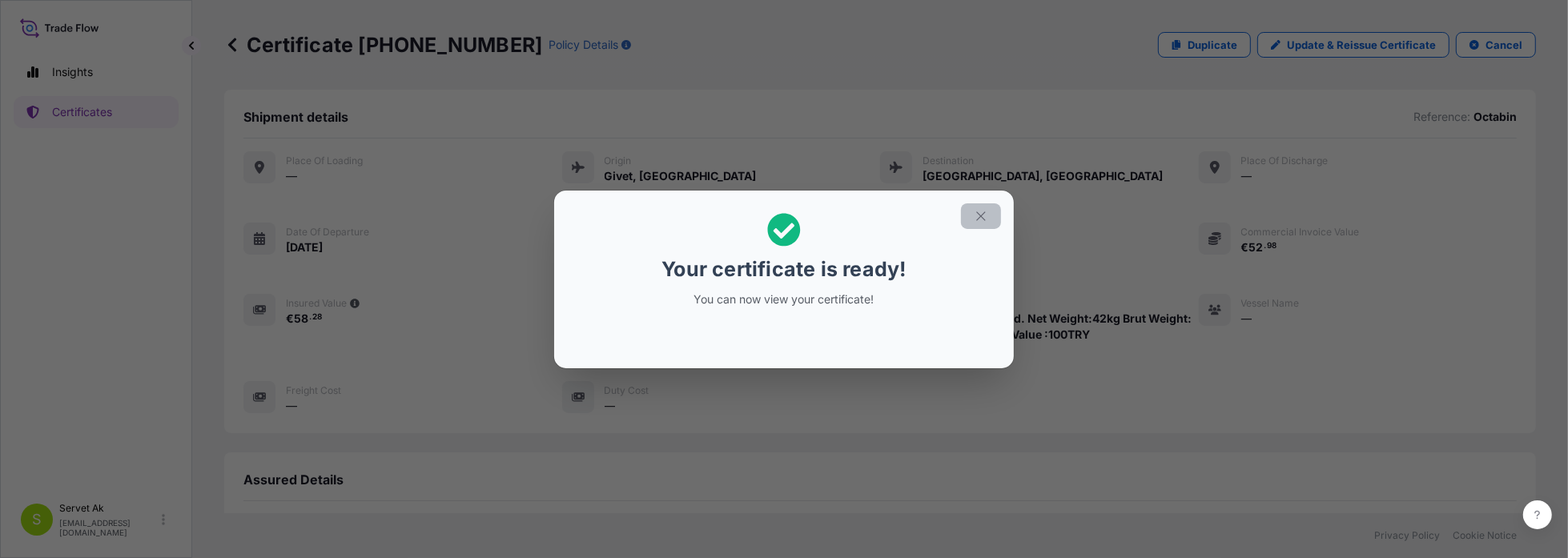
click at [979, 209] on icon "button" at bounding box center [981, 217] width 15 height 15
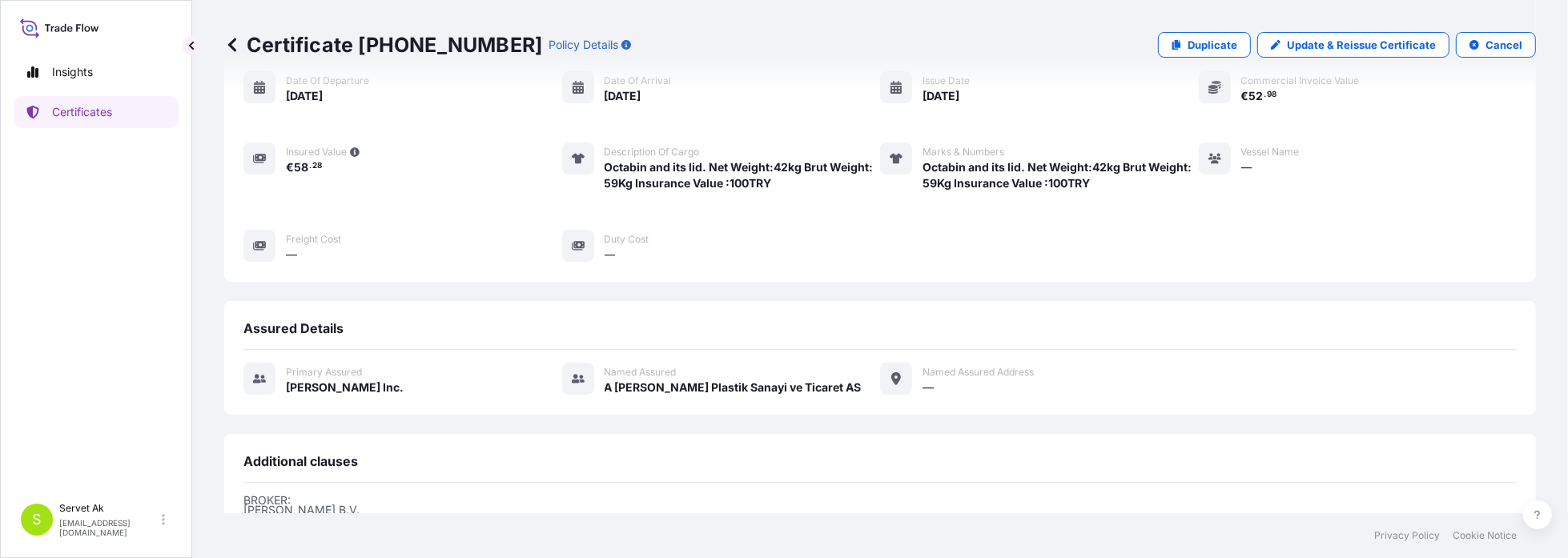
scroll to position [385, 0]
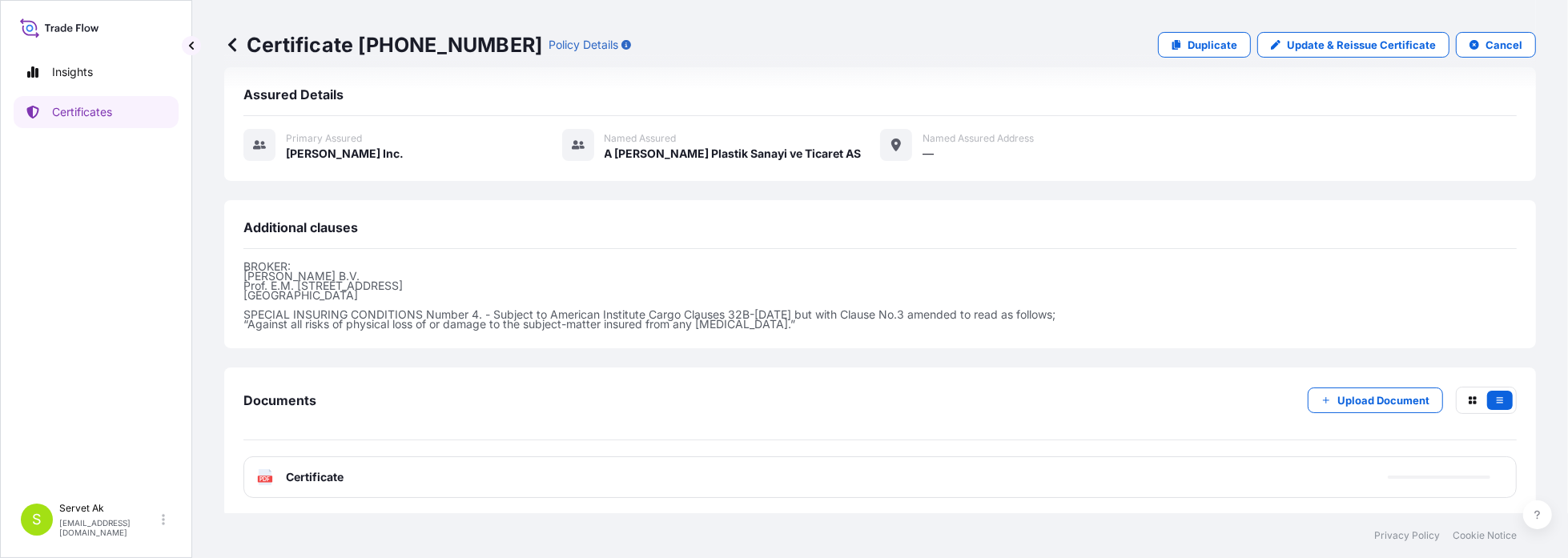
click at [327, 470] on span "Certificate" at bounding box center [314, 478] width 57 height 16
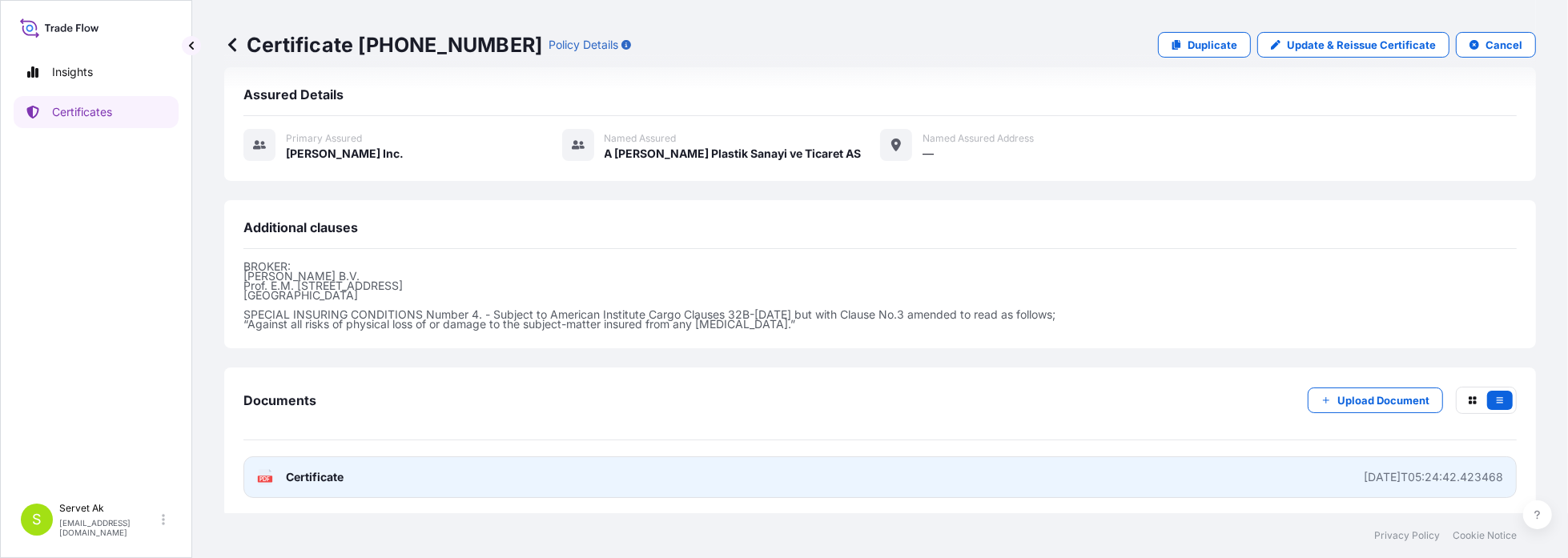
click at [328, 473] on span "Certificate" at bounding box center [314, 478] width 57 height 16
